Goal: Transaction & Acquisition: Purchase product/service

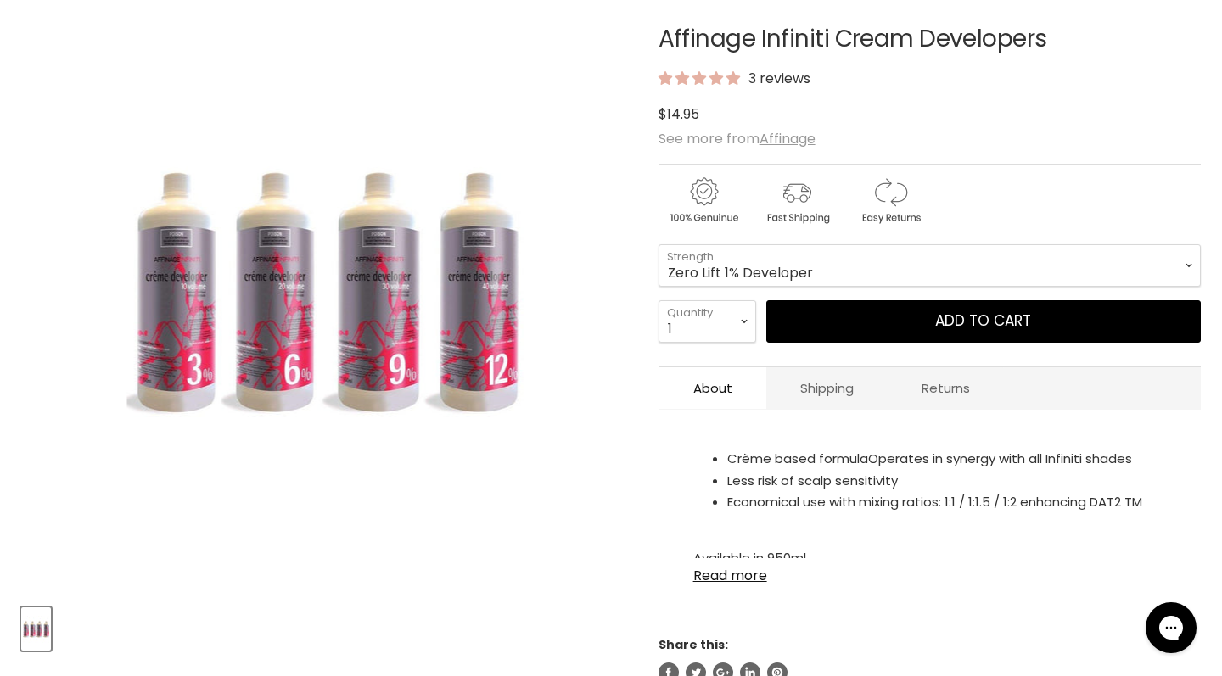
scroll to position [272, 0]
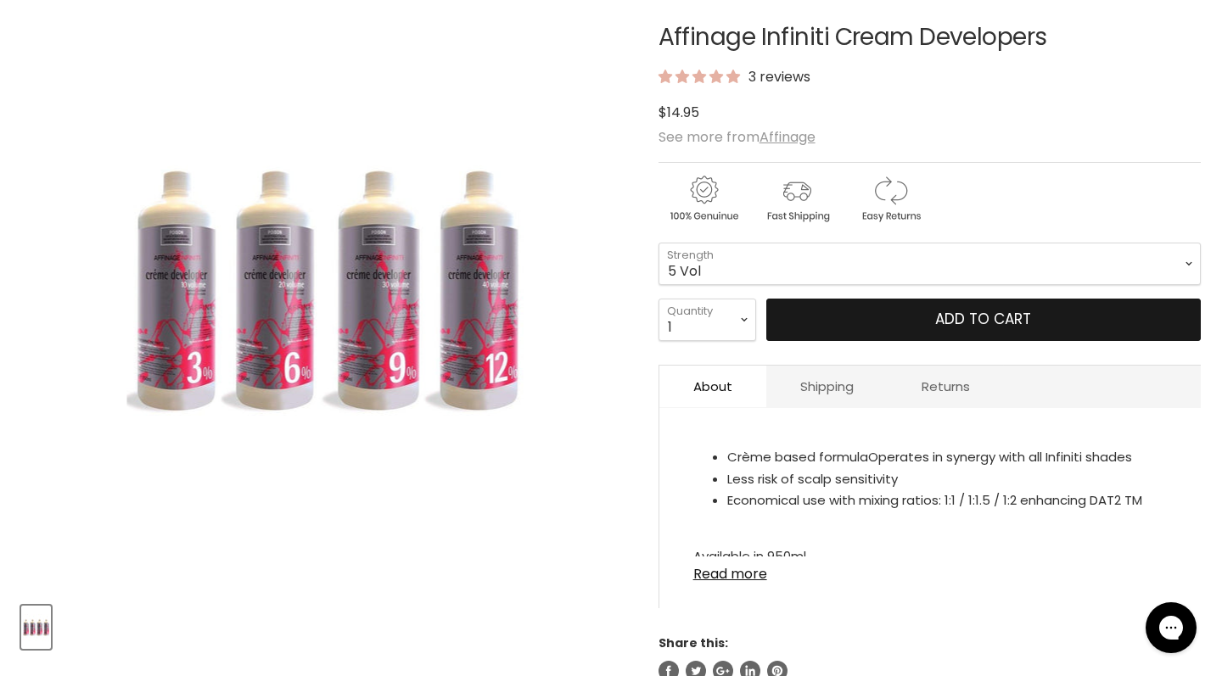
click at [790, 327] on button "Add to cart" at bounding box center [983, 320] width 434 height 42
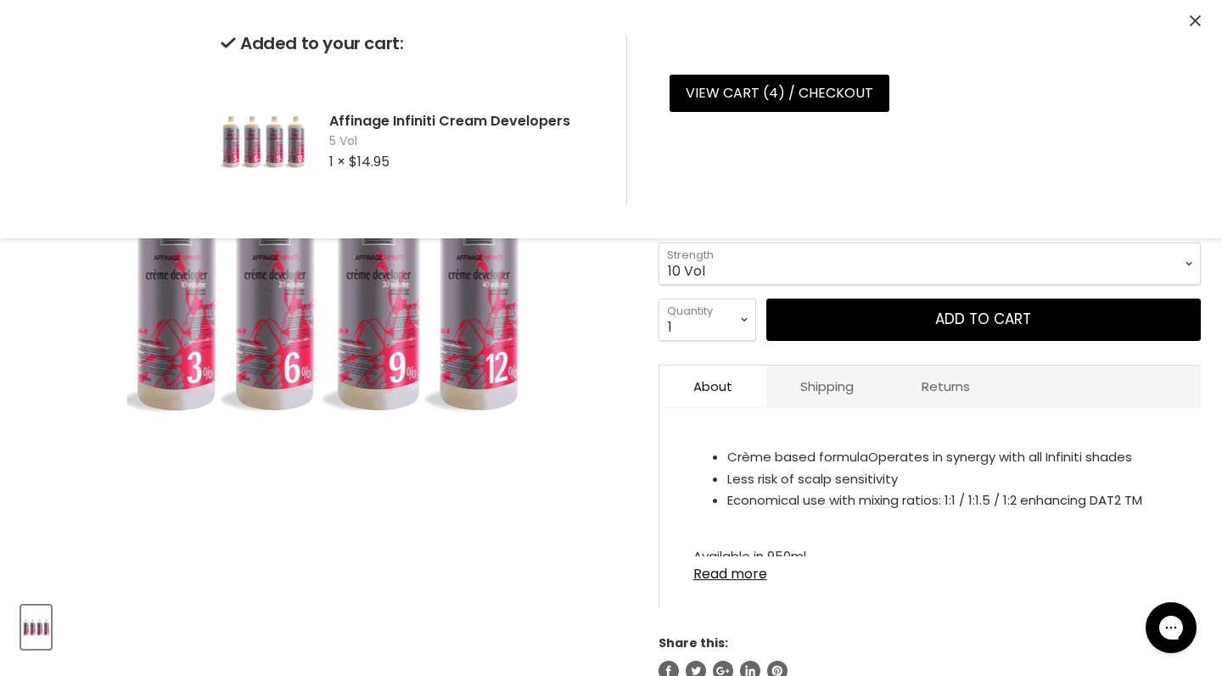
select select "10 Vol"
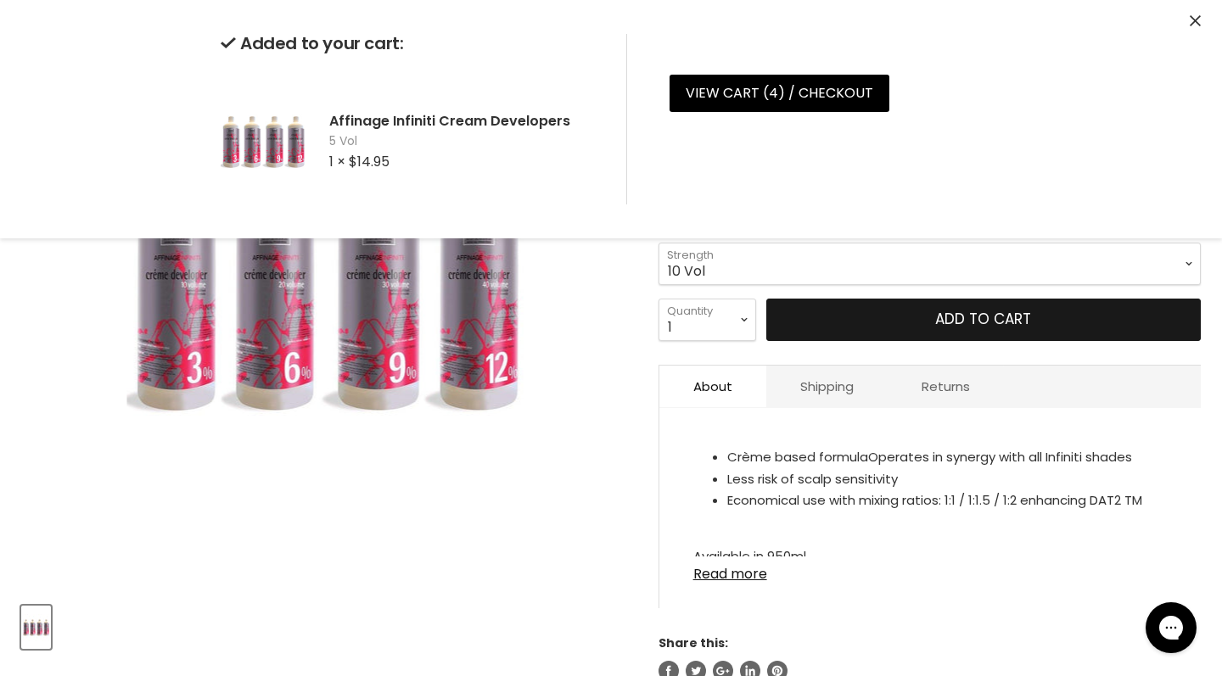
click at [996, 316] on button "Add to cart" at bounding box center [983, 320] width 434 height 42
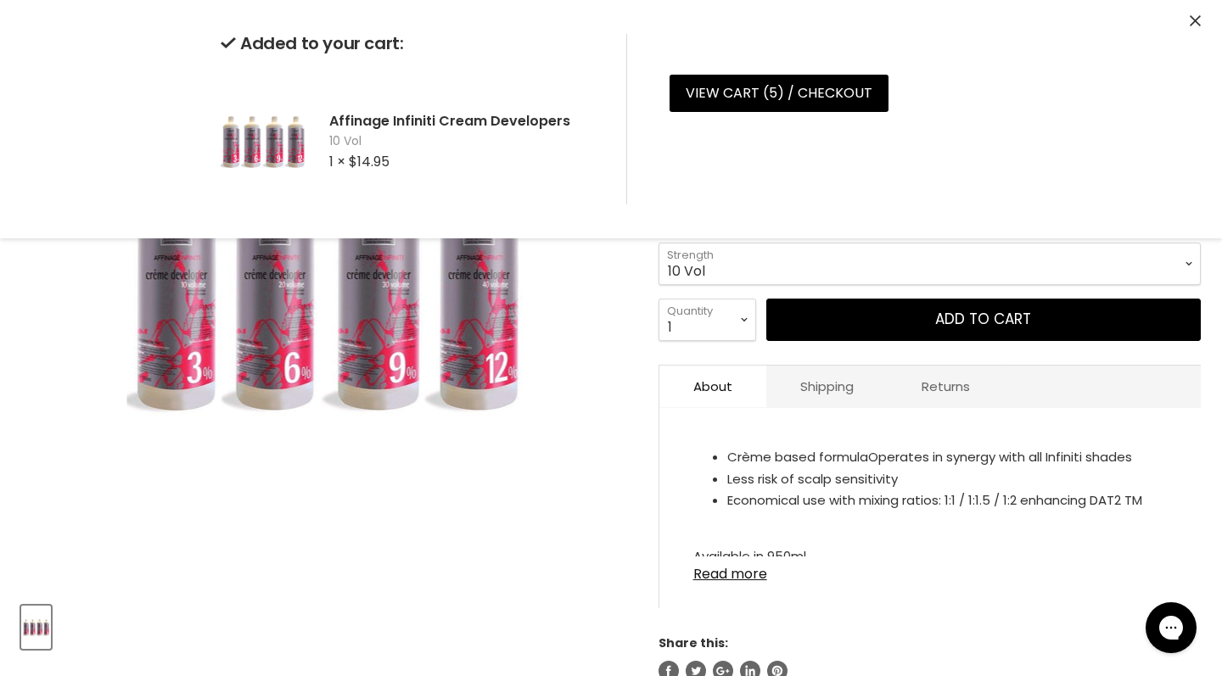
click at [1189, 16] on div "Added to your cart: Affinage Infiniti Cream Developers 10 Vol 1 × $14.95 View c…" at bounding box center [611, 119] width 1222 height 238
click at [1196, 21] on icon "Close" at bounding box center [1195, 20] width 11 height 11
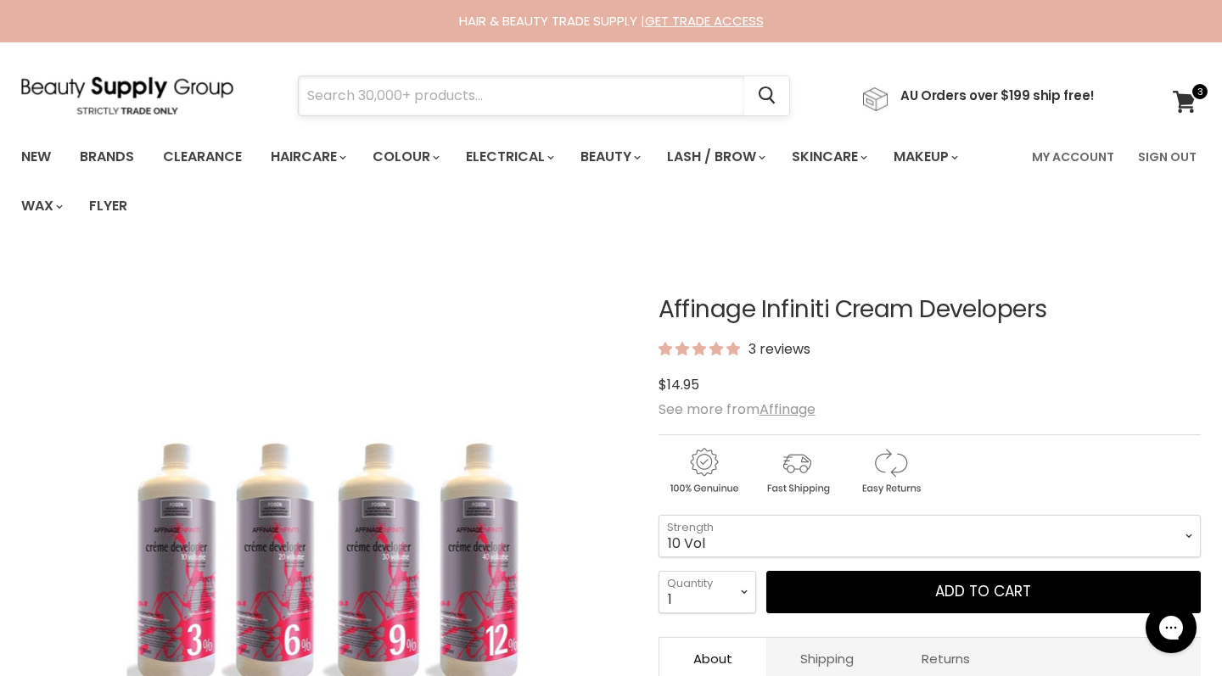
click at [493, 103] on input "Search" at bounding box center [521, 95] width 445 height 39
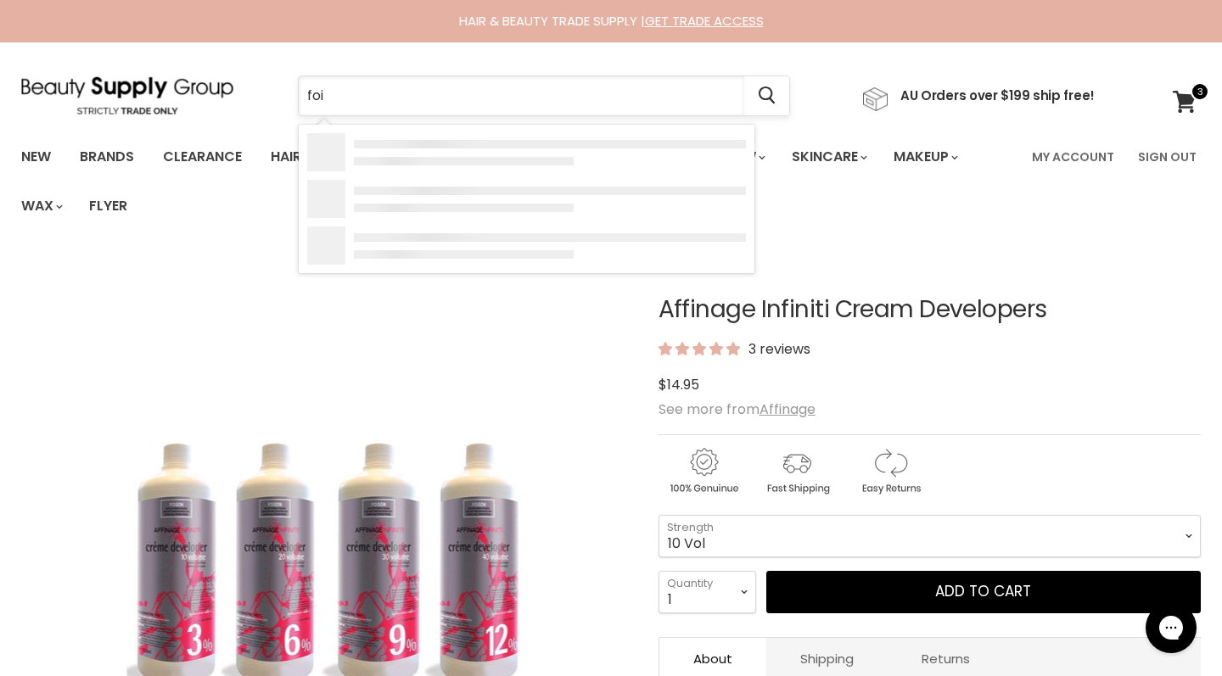
type input "foil"
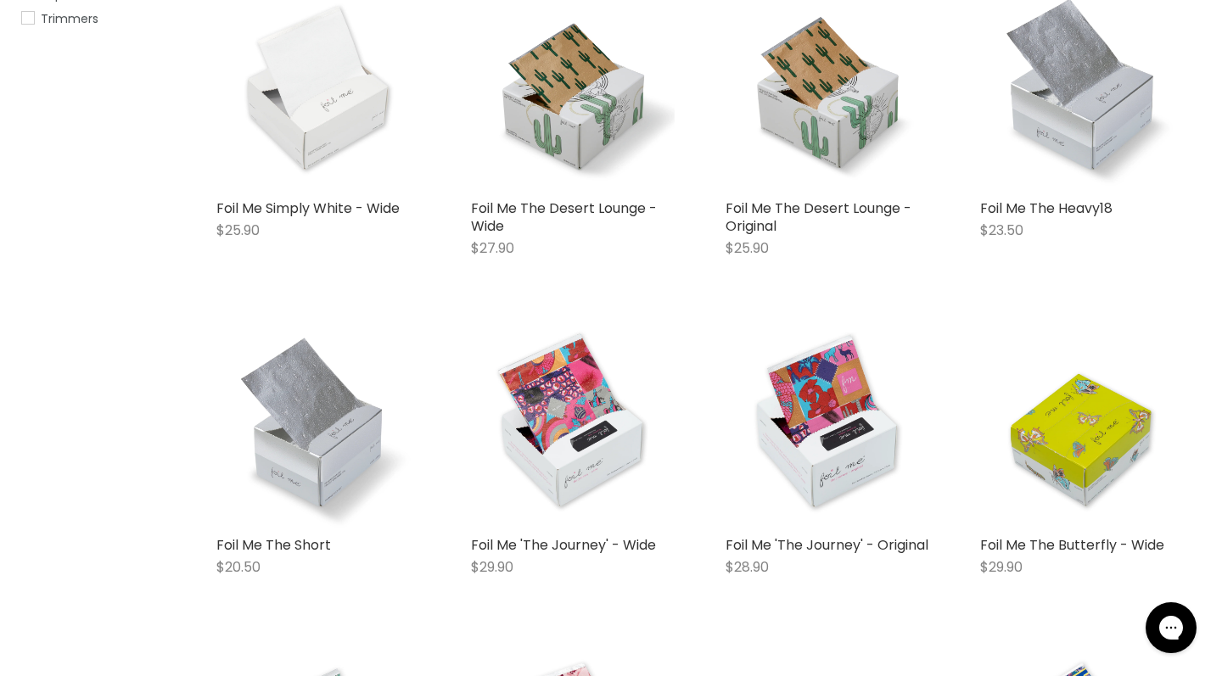
scroll to position [1148, 0]
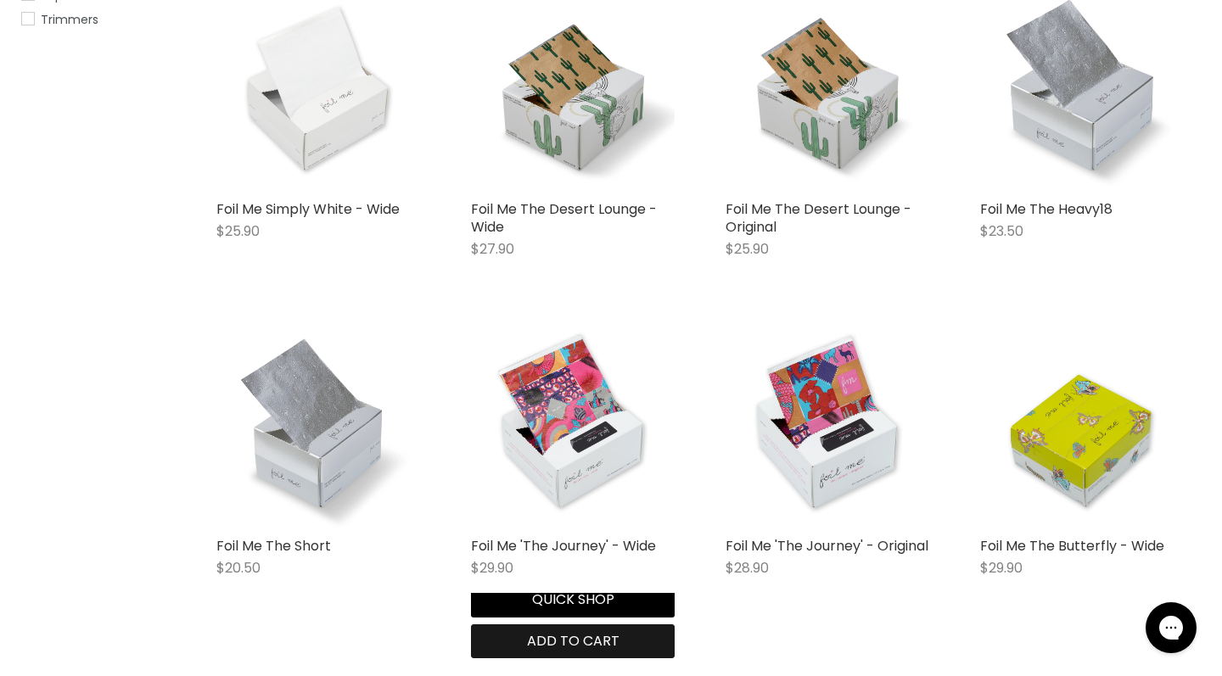
click at [619, 631] on span "Add to cart" at bounding box center [573, 641] width 92 height 20
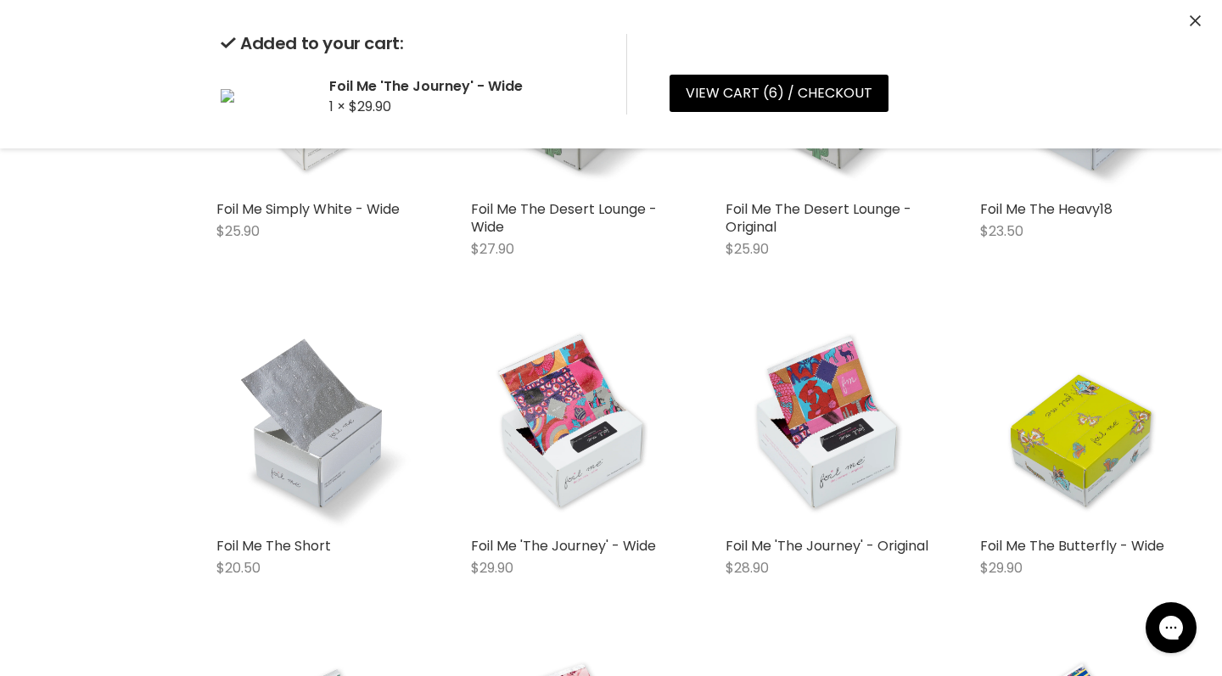
click at [72, 290] on div "Home Search results for “foil” (234) foil Showing 234 results for " foil " Vend…" at bounding box center [611, 245] width 1222 height 2276
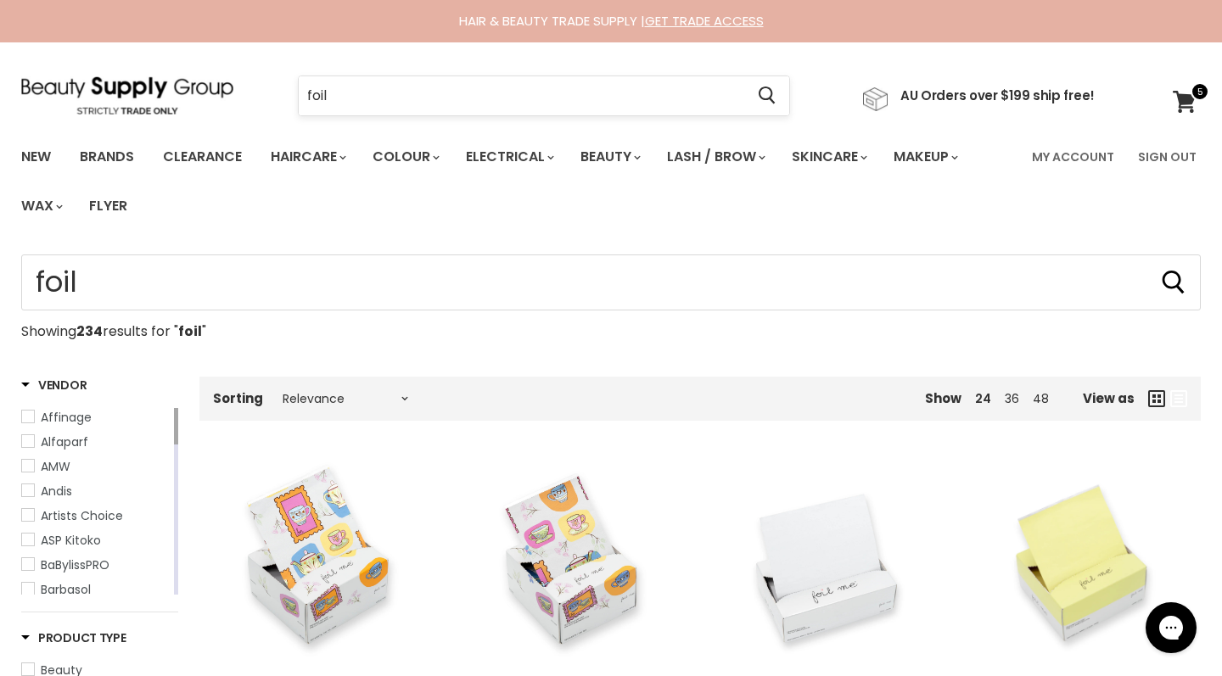
scroll to position [0, 0]
drag, startPoint x: 354, startPoint y: 96, endPoint x: 249, endPoint y: 76, distance: 107.0
click at [249, 76] on div "foil Cancel AU Orders over $199 ship free!" at bounding box center [557, 95] width 1073 height 39
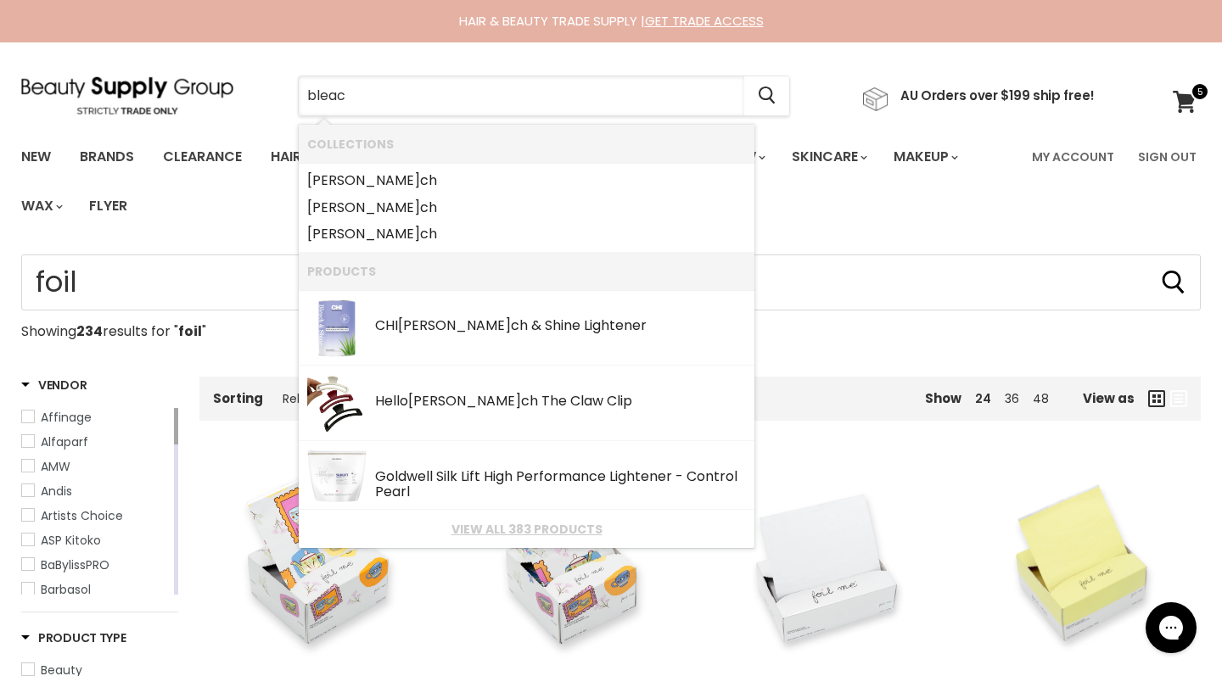
type input "bleach"
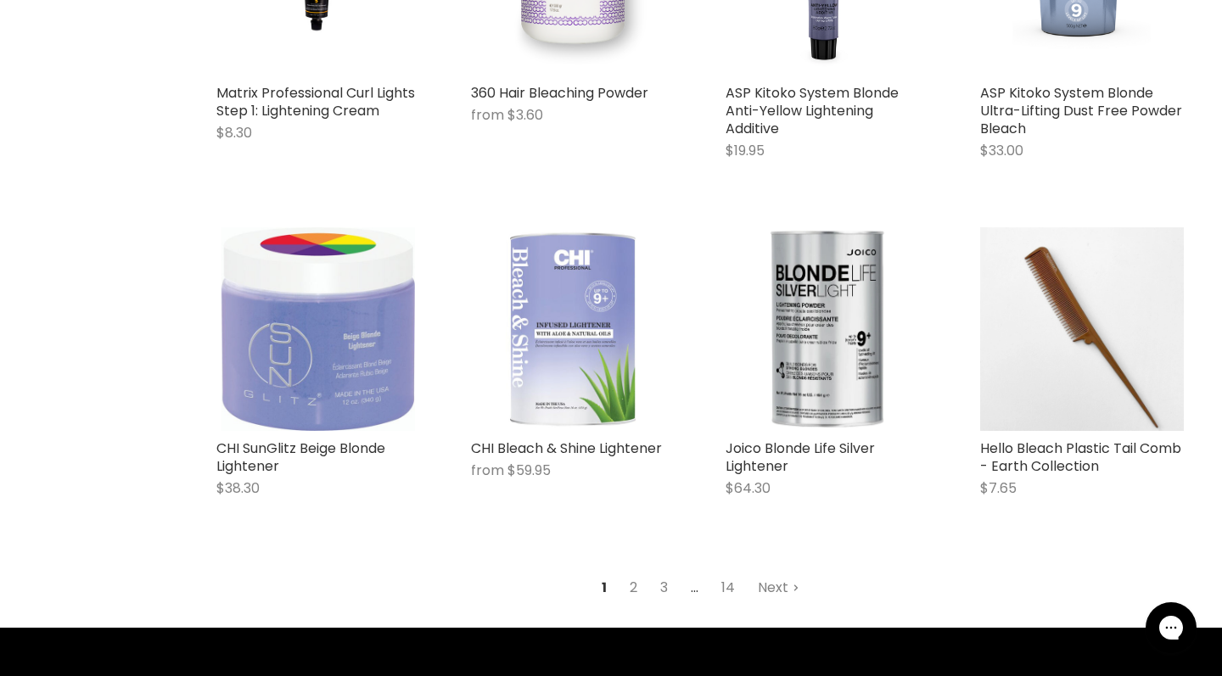
scroll to position [1984, 0]
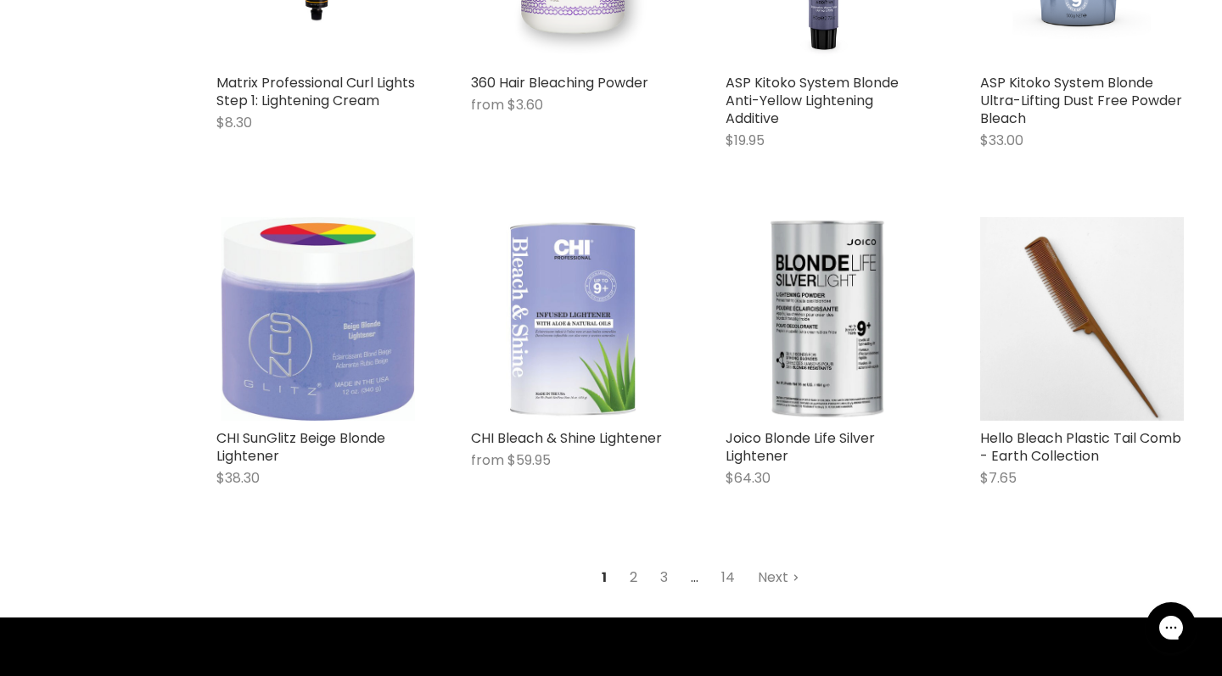
click at [629, 577] on link "2" at bounding box center [633, 578] width 26 height 31
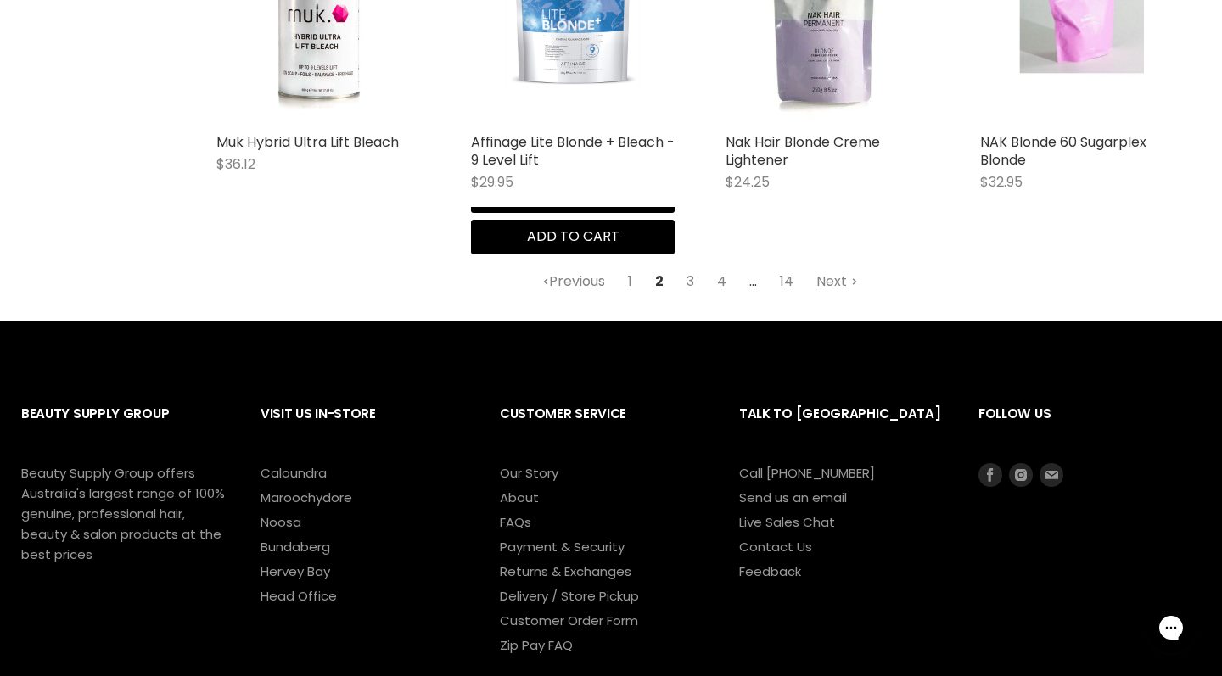
scroll to position [2232, 0]
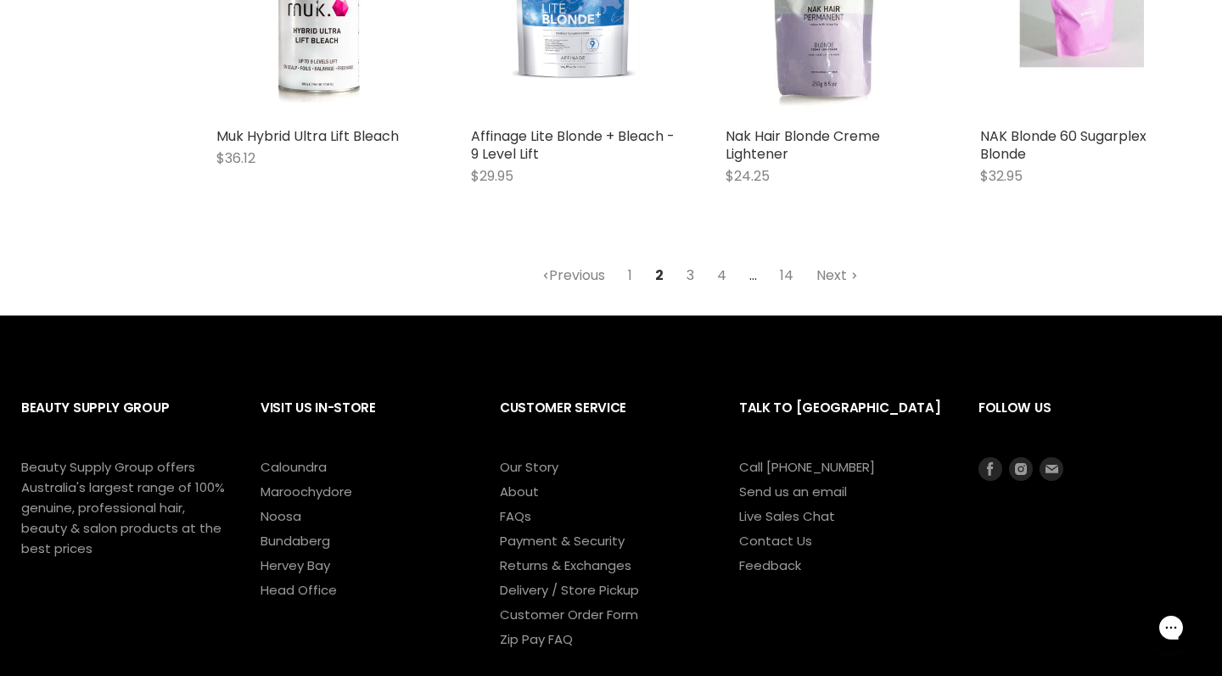
click at [689, 276] on link "3" at bounding box center [690, 275] width 26 height 31
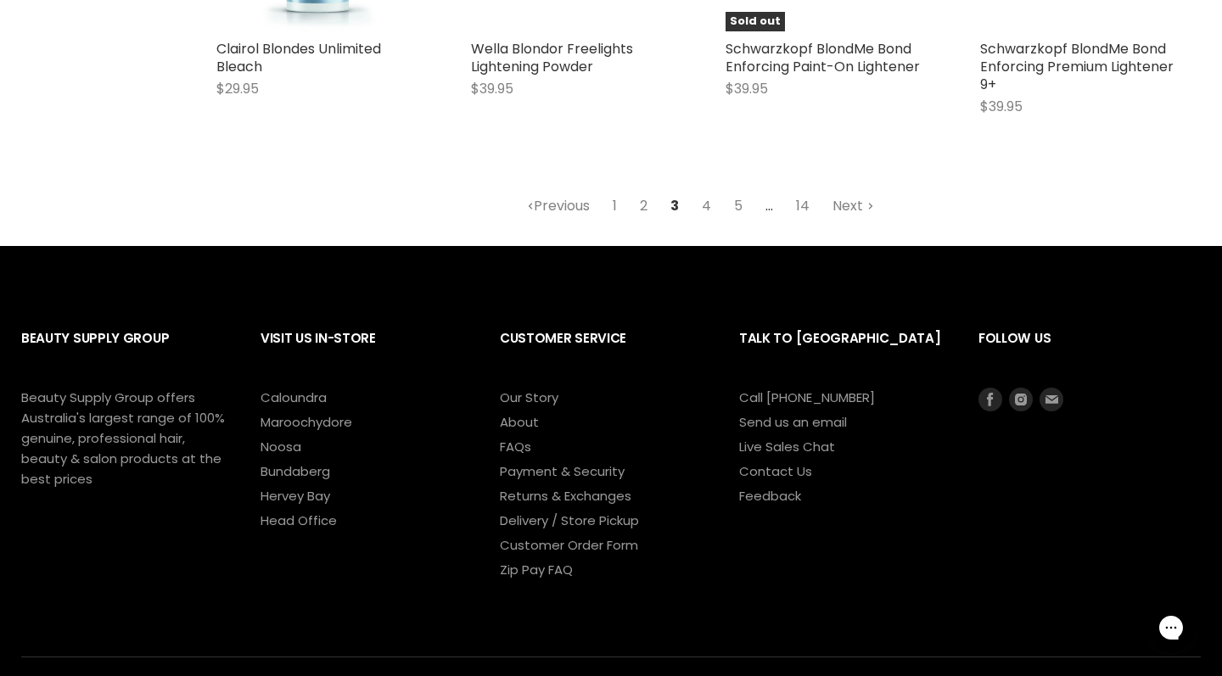
scroll to position [2375, 0]
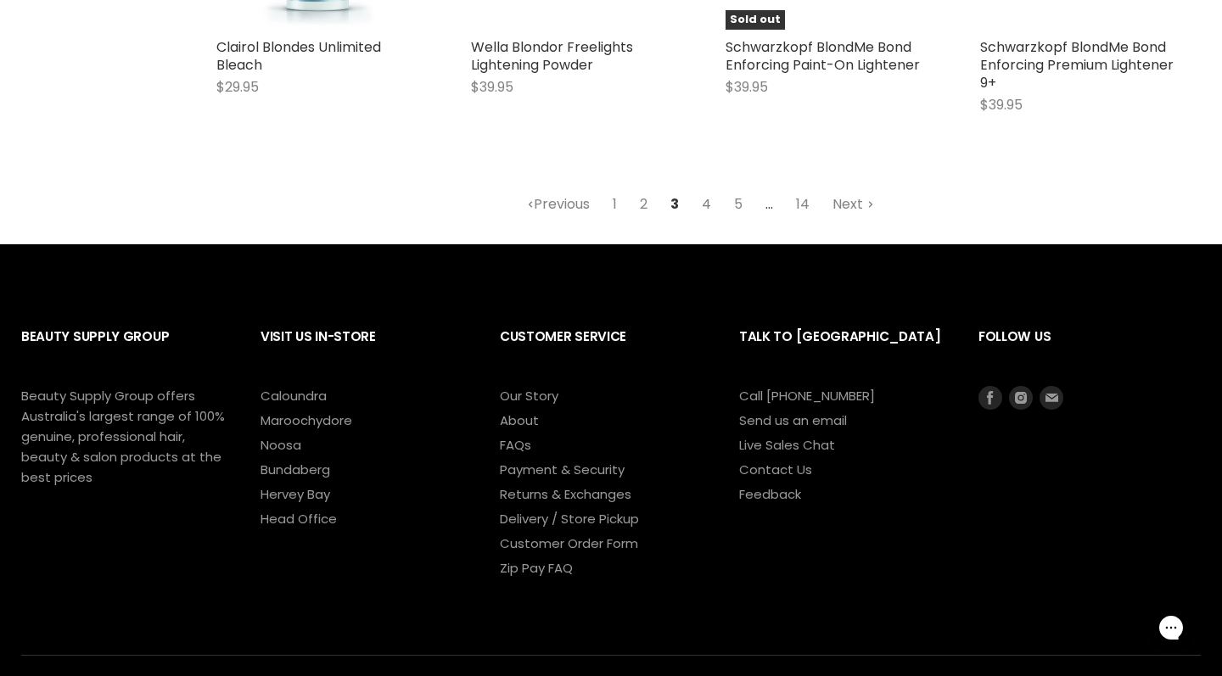
click at [704, 199] on link "4" at bounding box center [706, 204] width 28 height 31
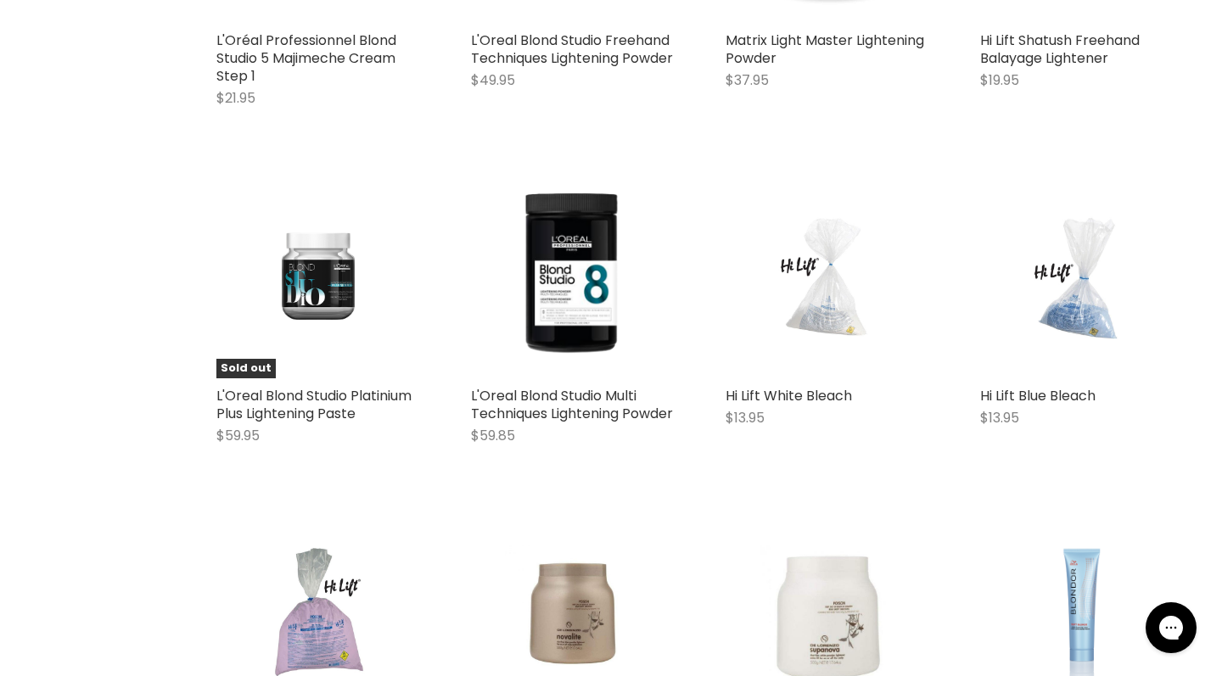
scroll to position [980, 0]
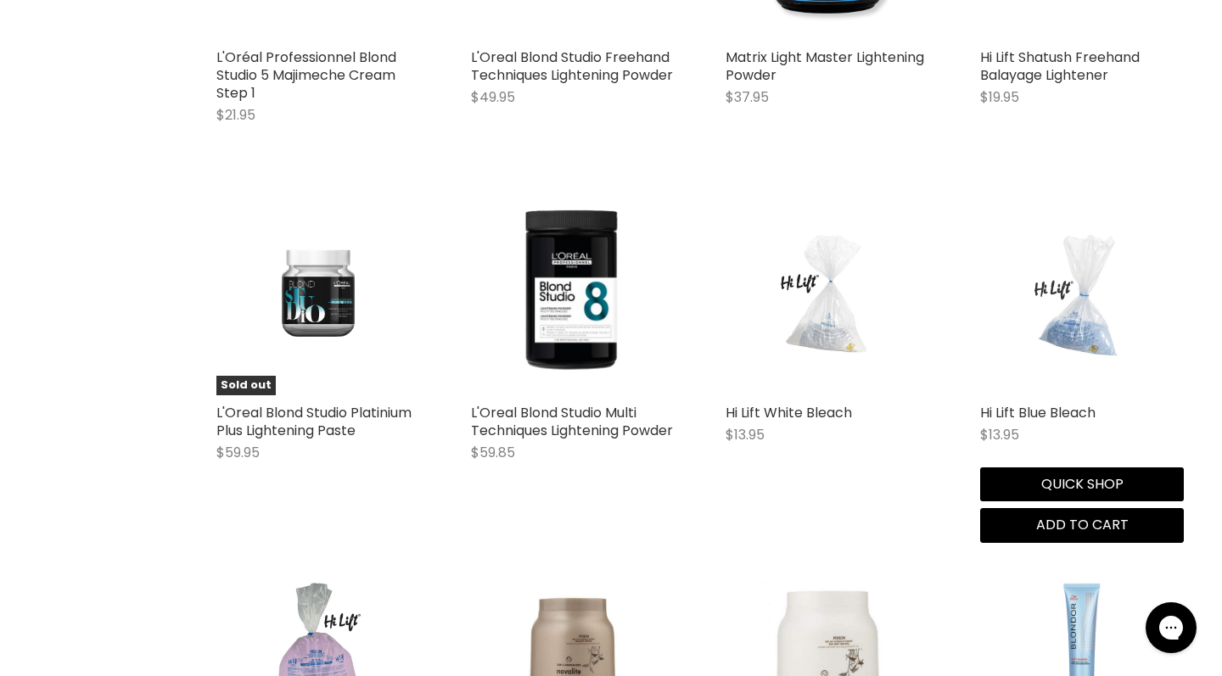
click at [1073, 326] on img "Main content" at bounding box center [1082, 294] width 136 height 204
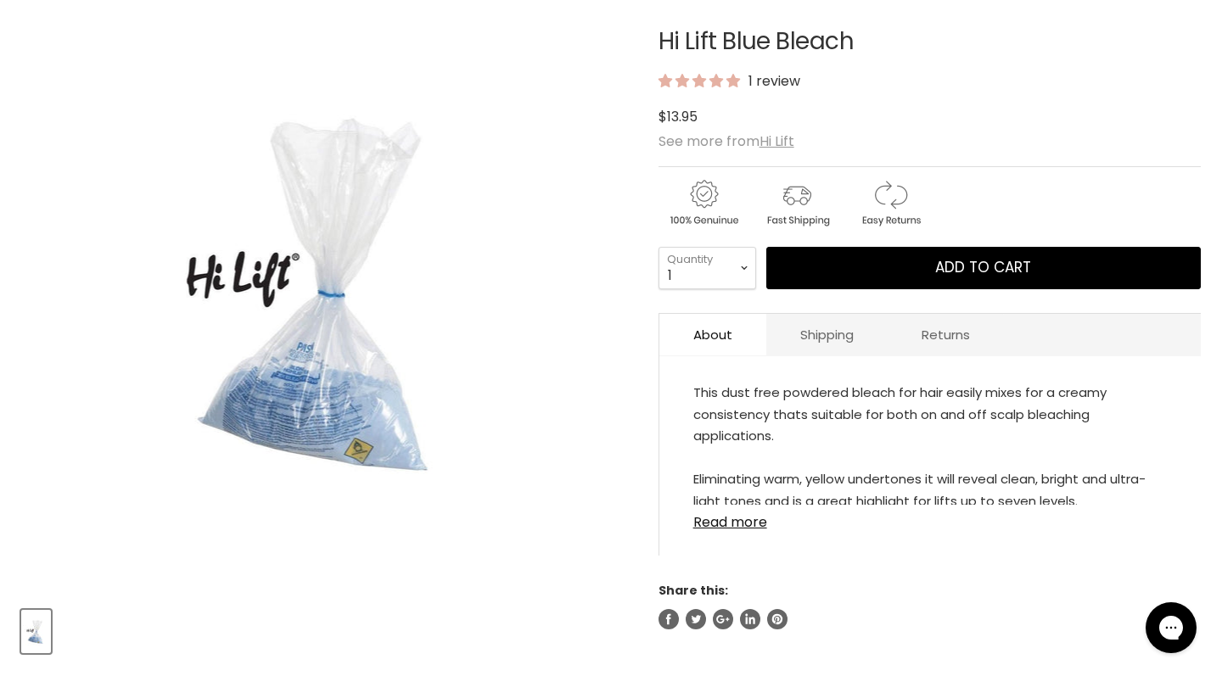
scroll to position [268, 0]
click at [743, 529] on link "Read more" at bounding box center [929, 517] width 473 height 25
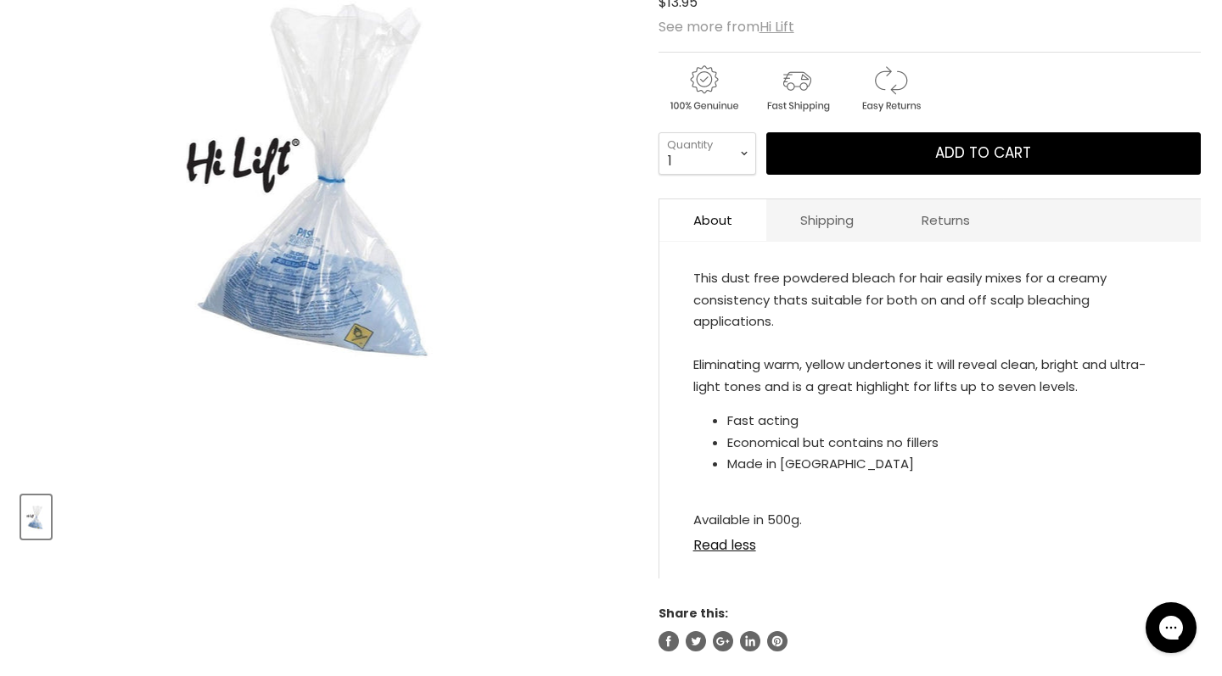
scroll to position [389, 0]
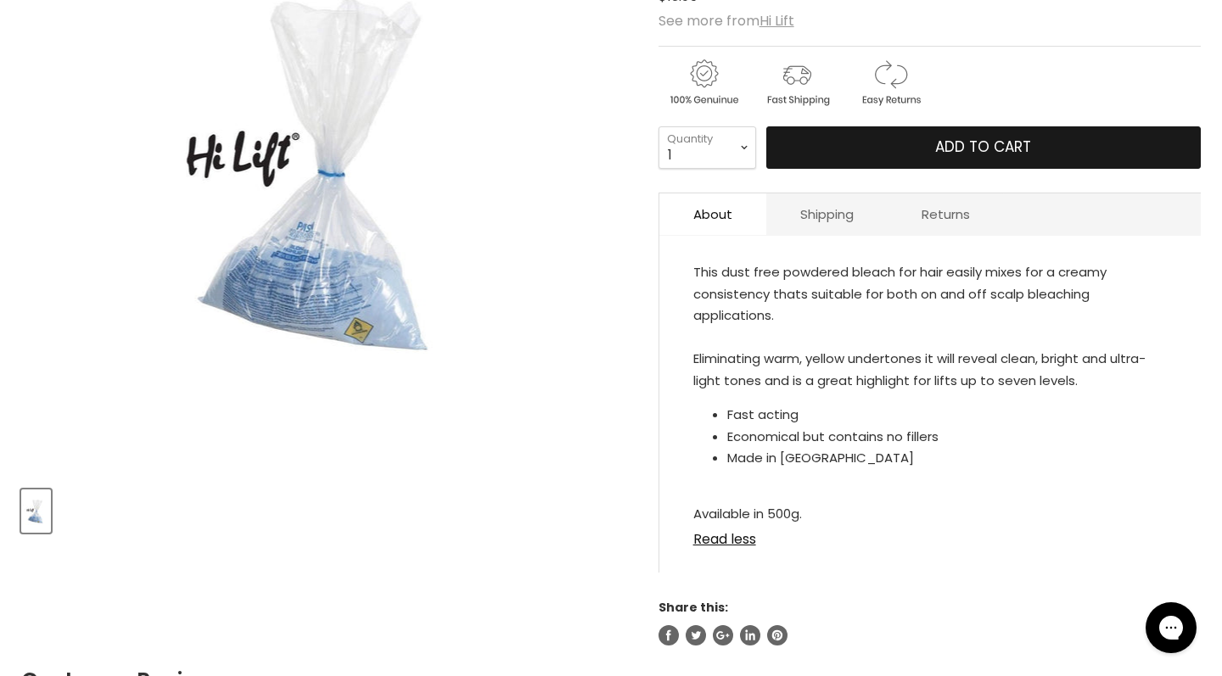
click at [899, 154] on button "Add to cart" at bounding box center [983, 147] width 434 height 42
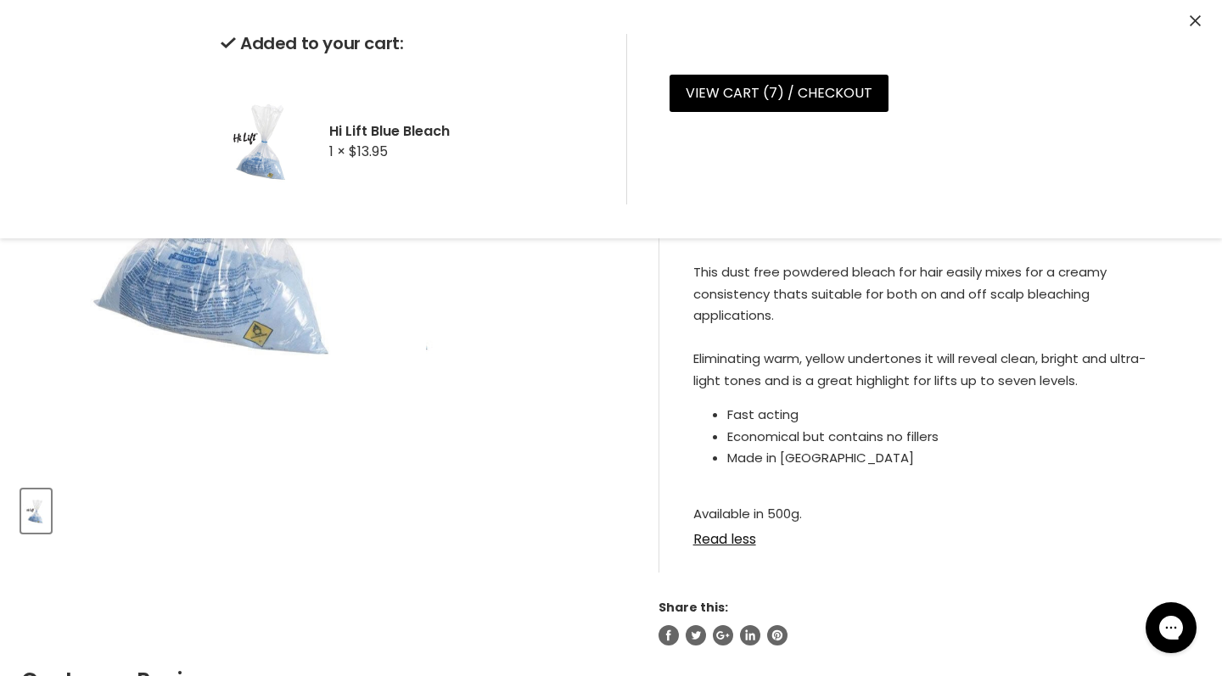
click at [596, 255] on div "Click or scroll to zoom Tap or pinch to zoom" at bounding box center [325, 170] width 608 height 608
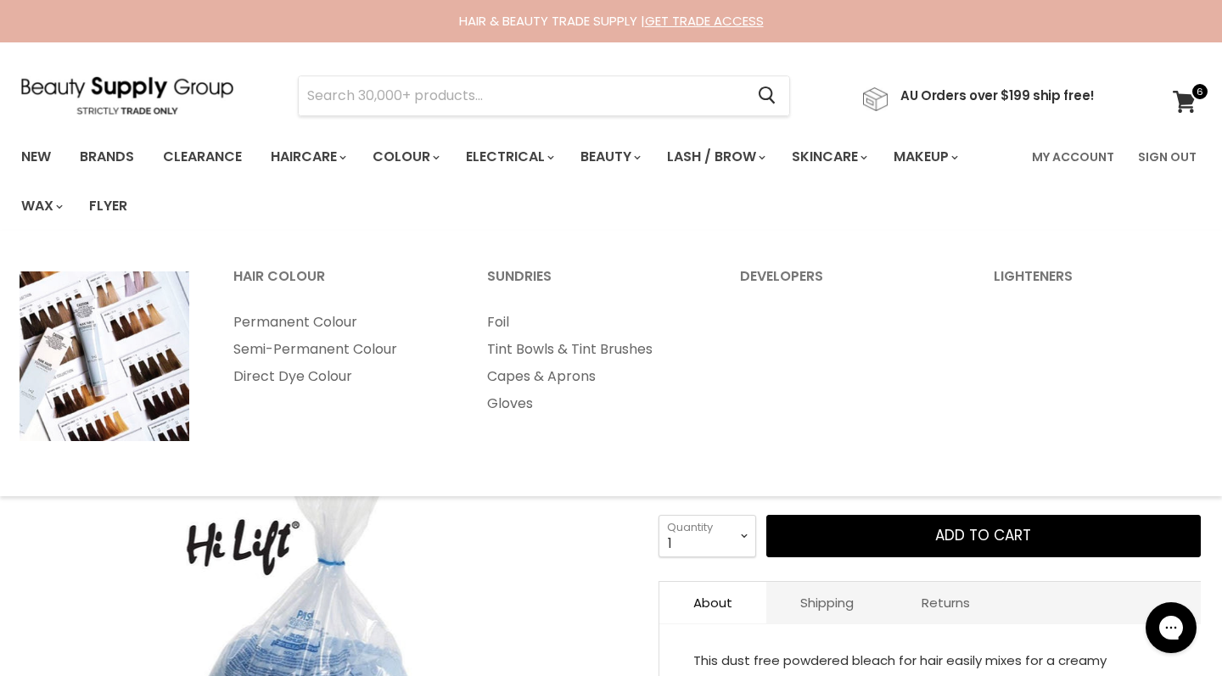
scroll to position [0, 0]
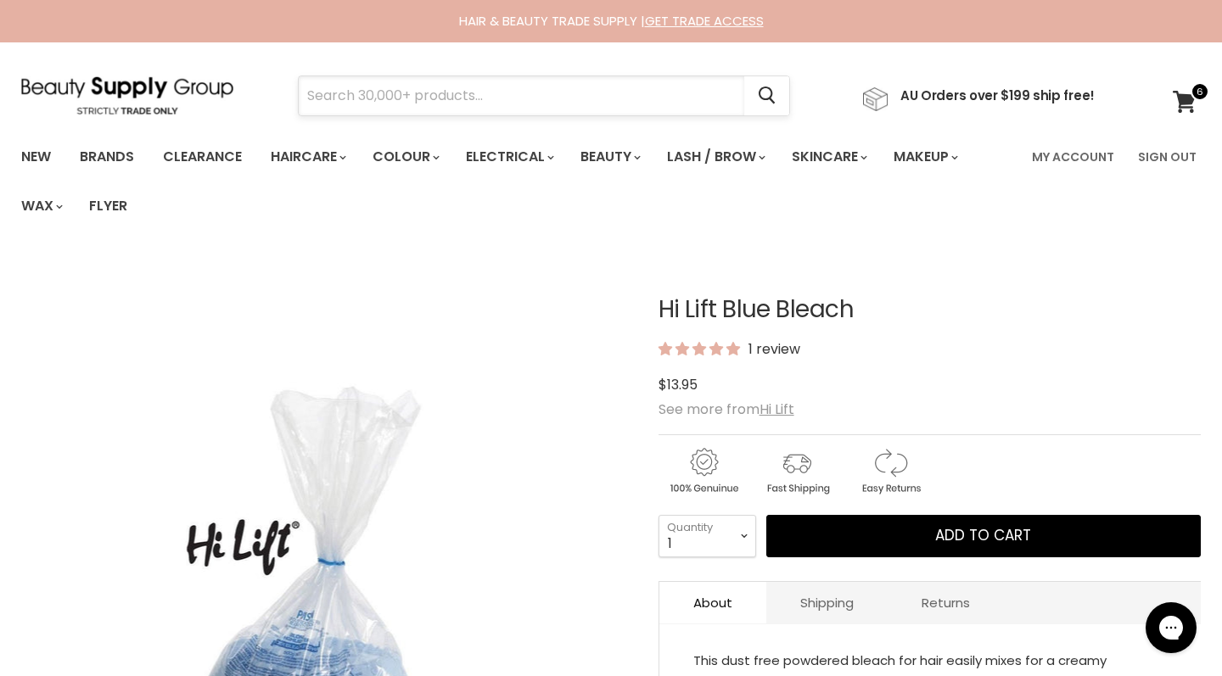
click at [354, 106] on input "Search" at bounding box center [521, 95] width 445 height 39
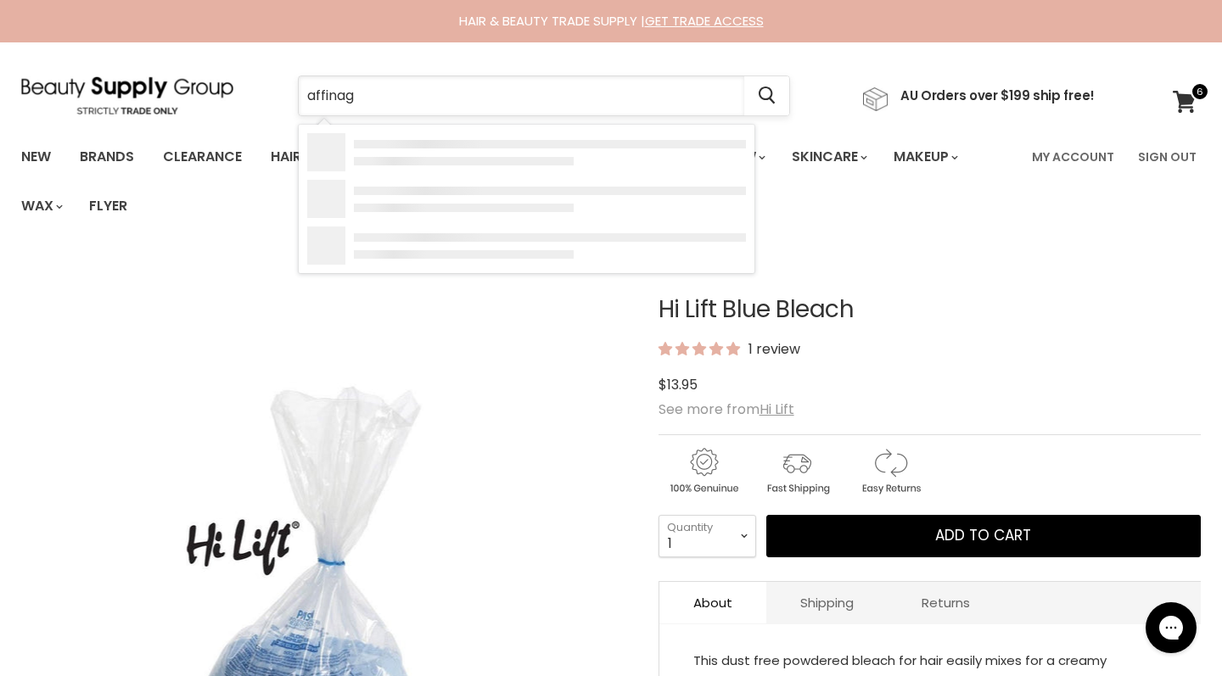
type input "affinage"
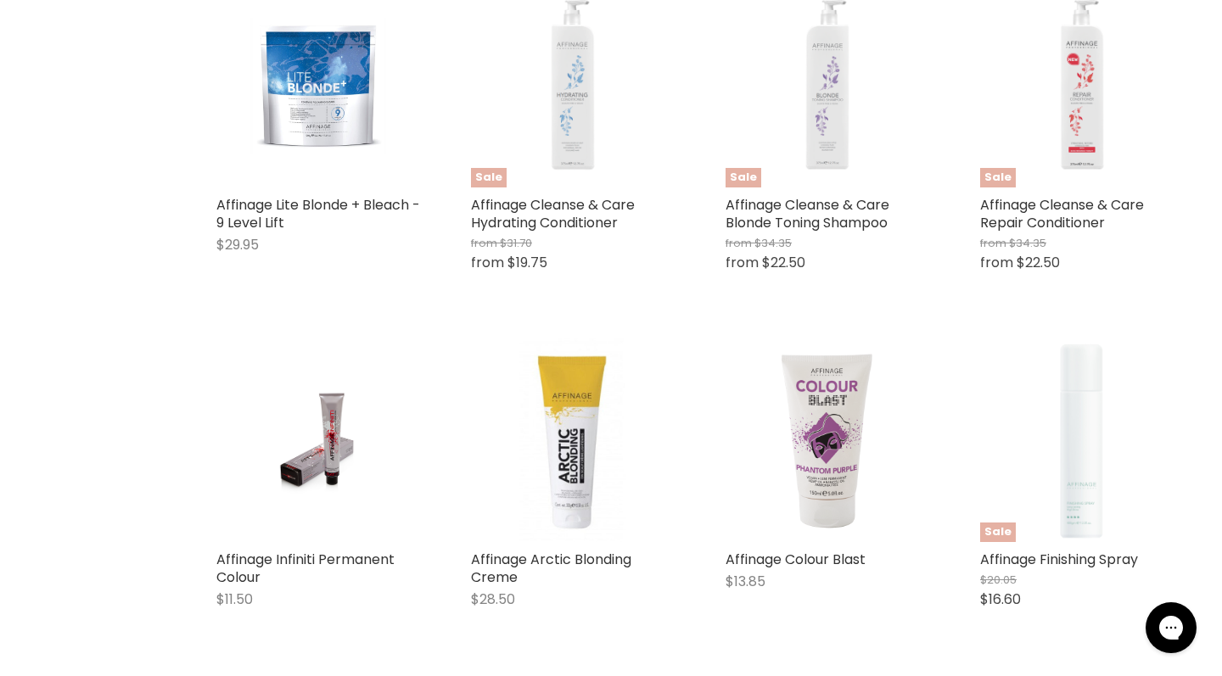
scroll to position [1509, 0]
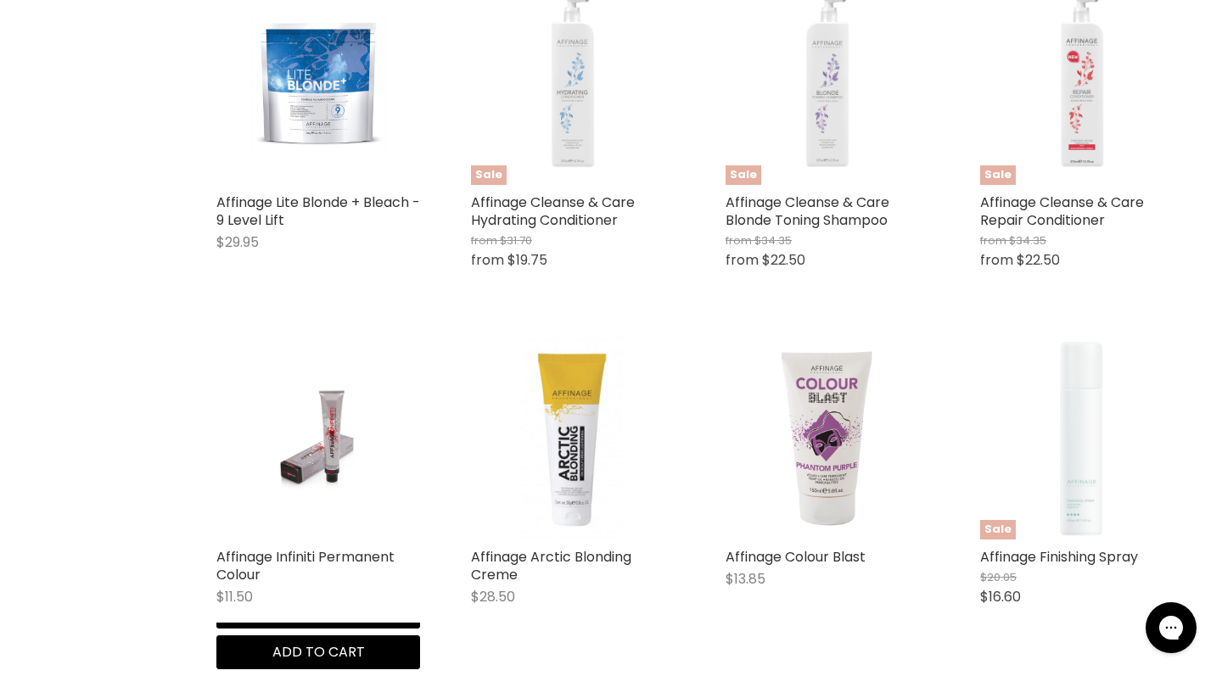
click at [343, 440] on img "Main content" at bounding box center [317, 438] width 135 height 204
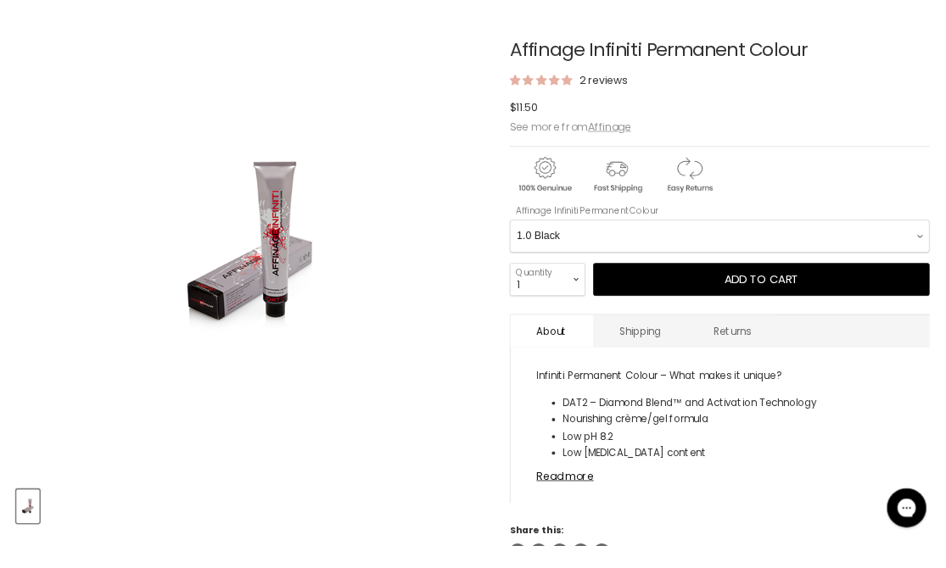
scroll to position [275, 0]
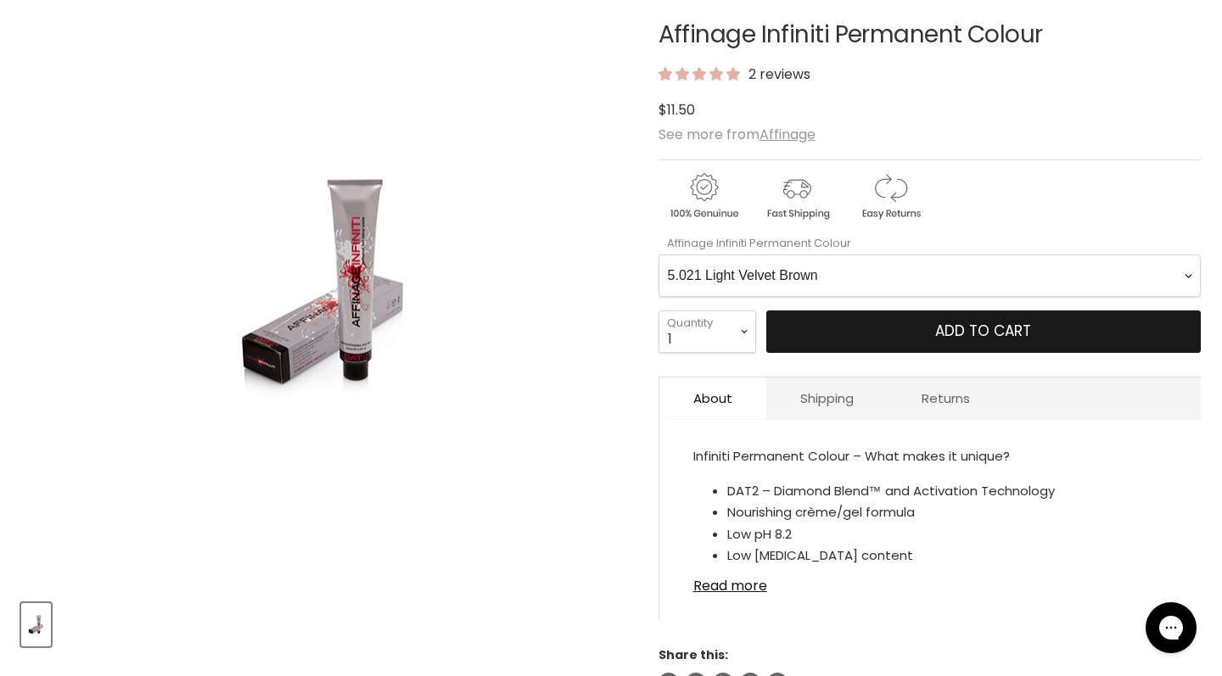
click at [1024, 339] on span "Add to cart" at bounding box center [983, 331] width 96 height 20
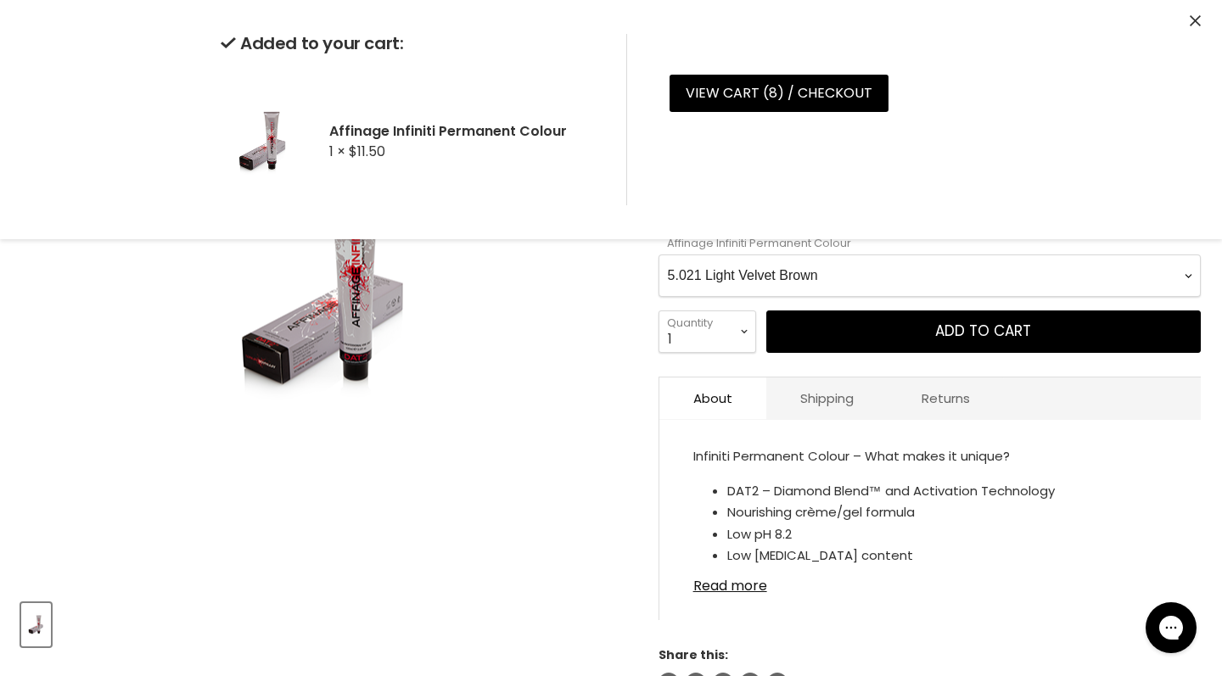
select Colour-0-0 "7.021 Medium Velvet Blonde"
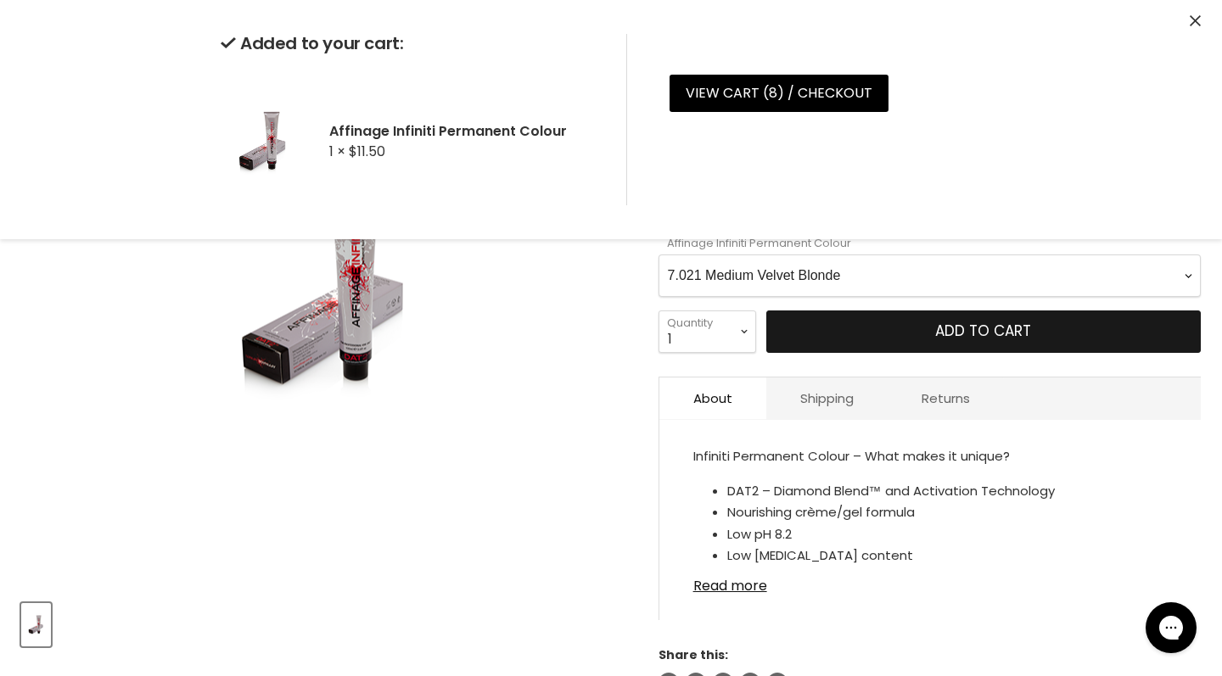
click at [895, 332] on button "Add to cart" at bounding box center [983, 332] width 434 height 42
